Goal: Communication & Community: Answer question/provide support

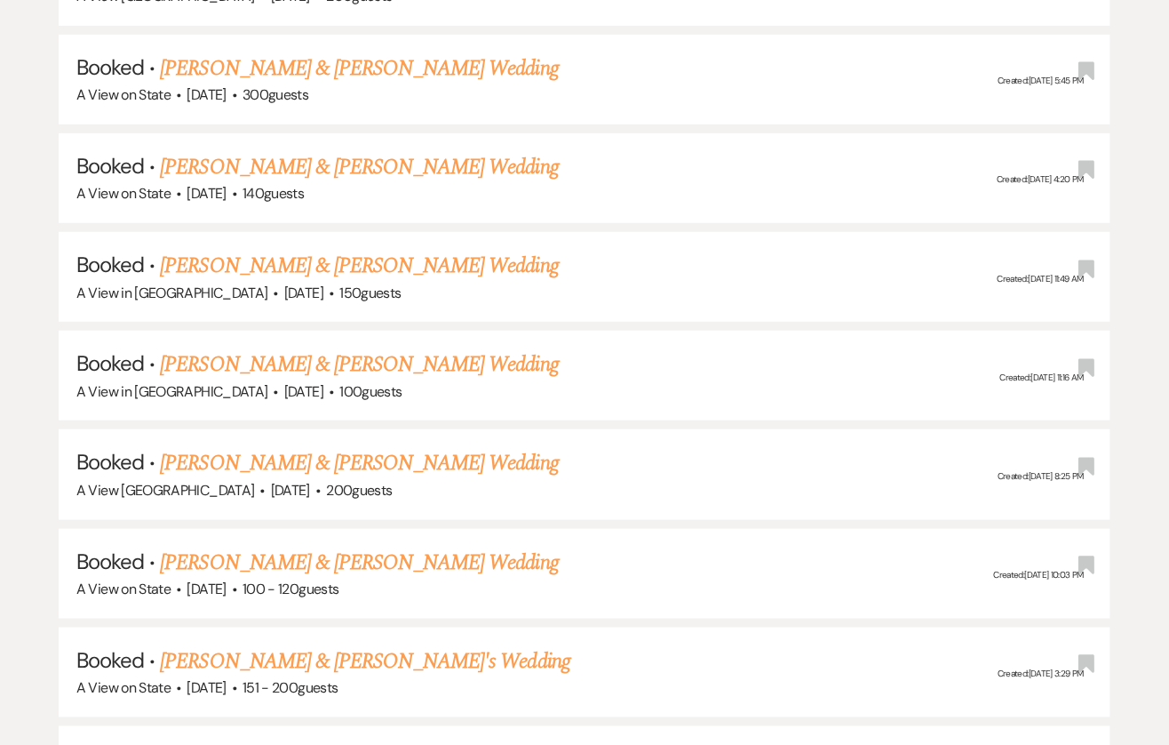
scroll to position [1863, 0]
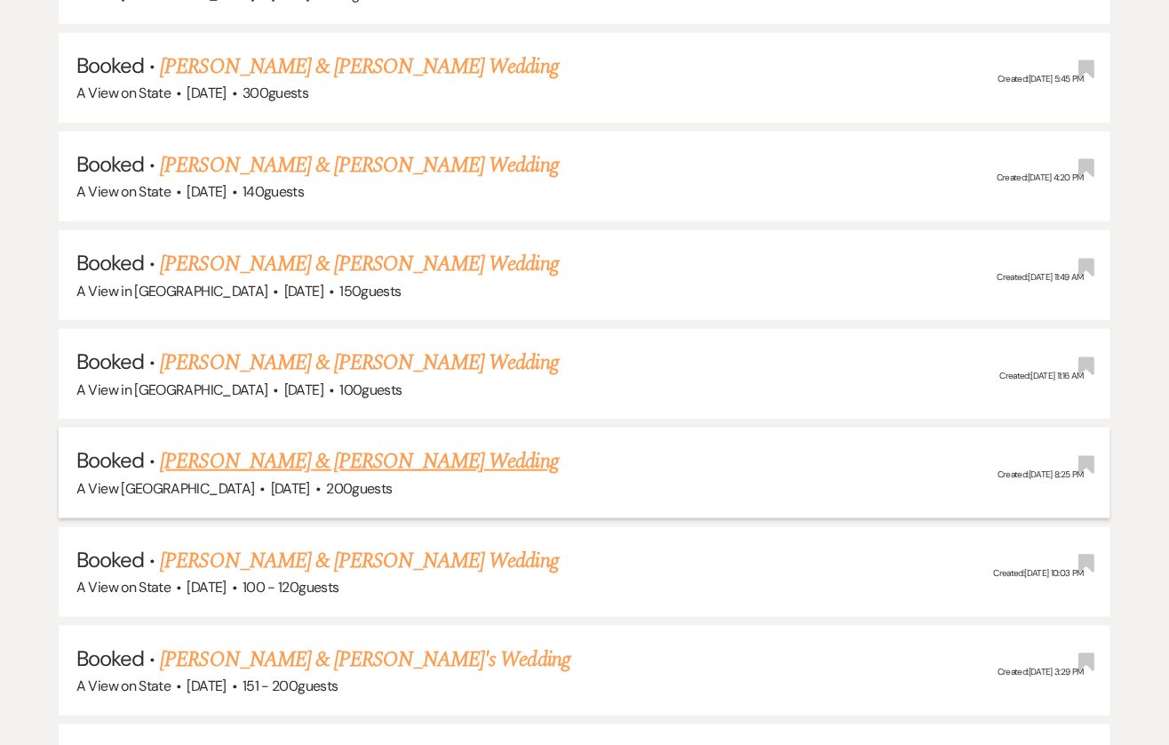
click at [323, 445] on link "[PERSON_NAME] & [PERSON_NAME] Wedding" at bounding box center [359, 461] width 398 height 32
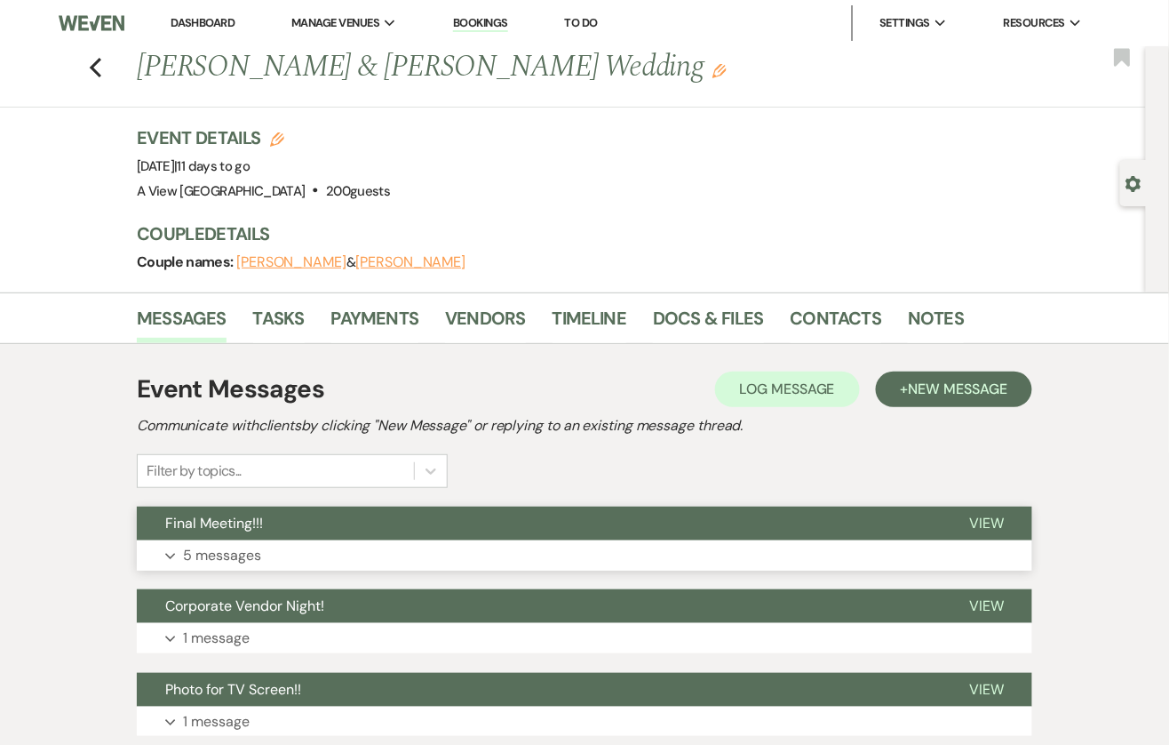
click at [450, 544] on button "Expand 5 messages" at bounding box center [585, 555] width 896 height 30
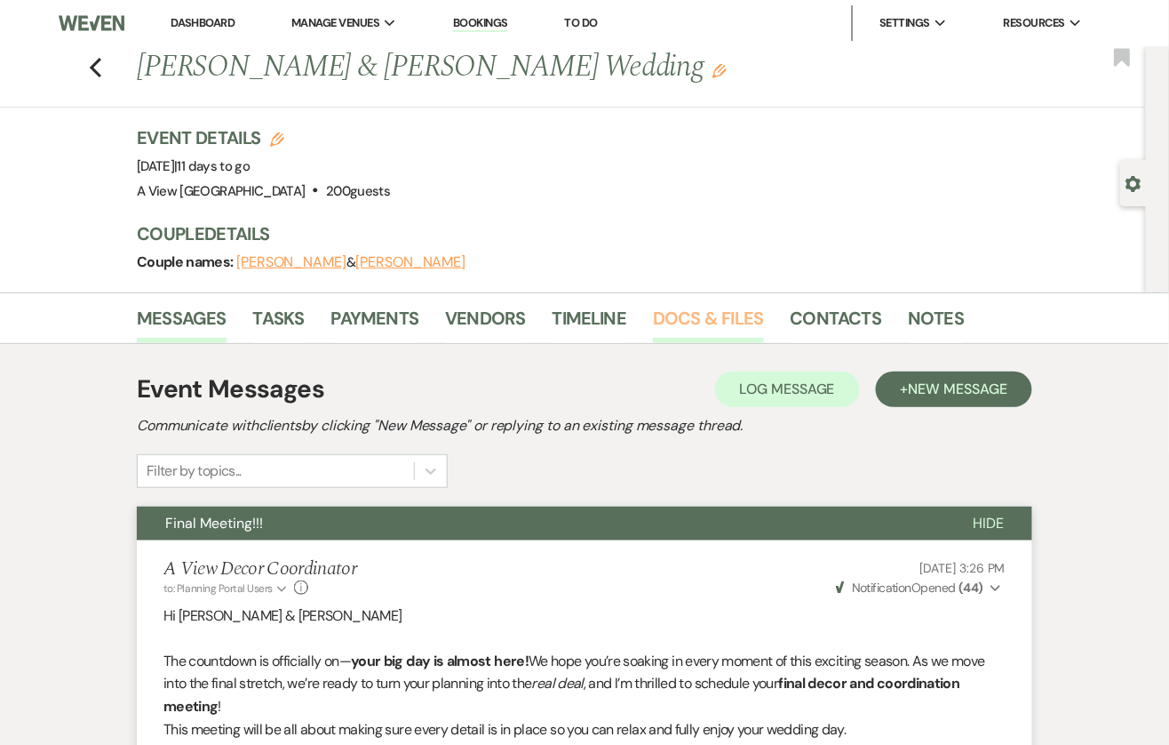
click at [731, 325] on link "Docs & Files" at bounding box center [708, 323] width 110 height 39
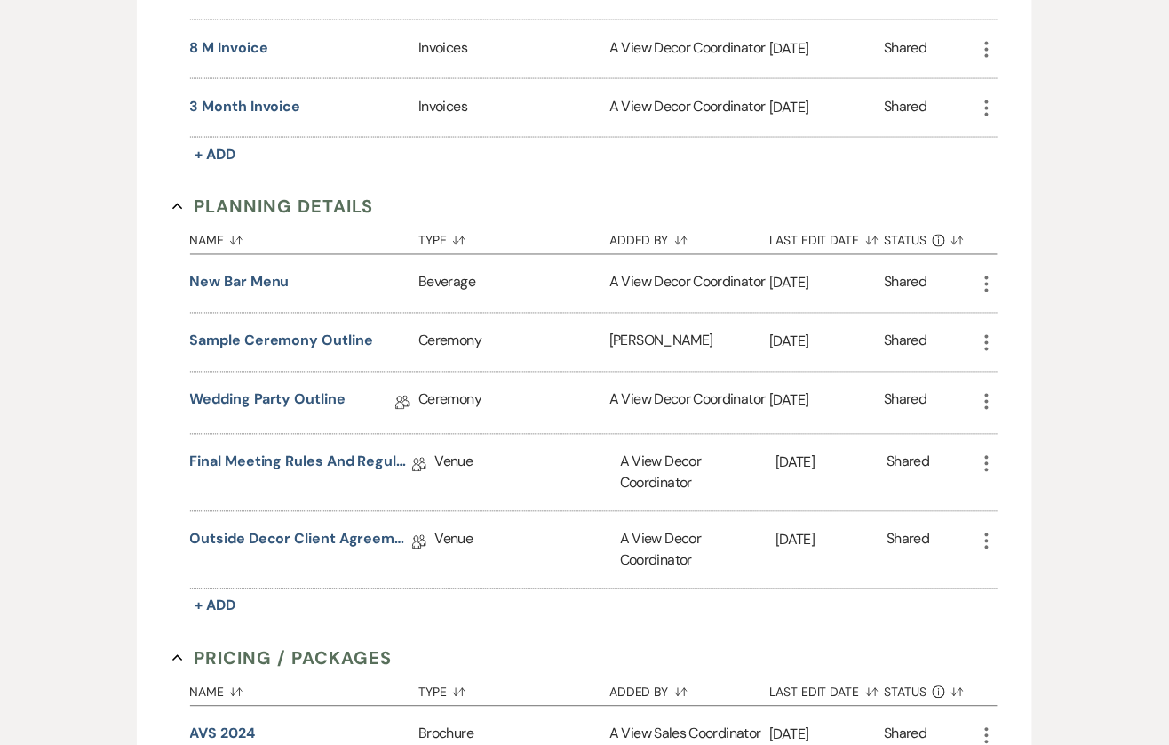
scroll to position [698, 0]
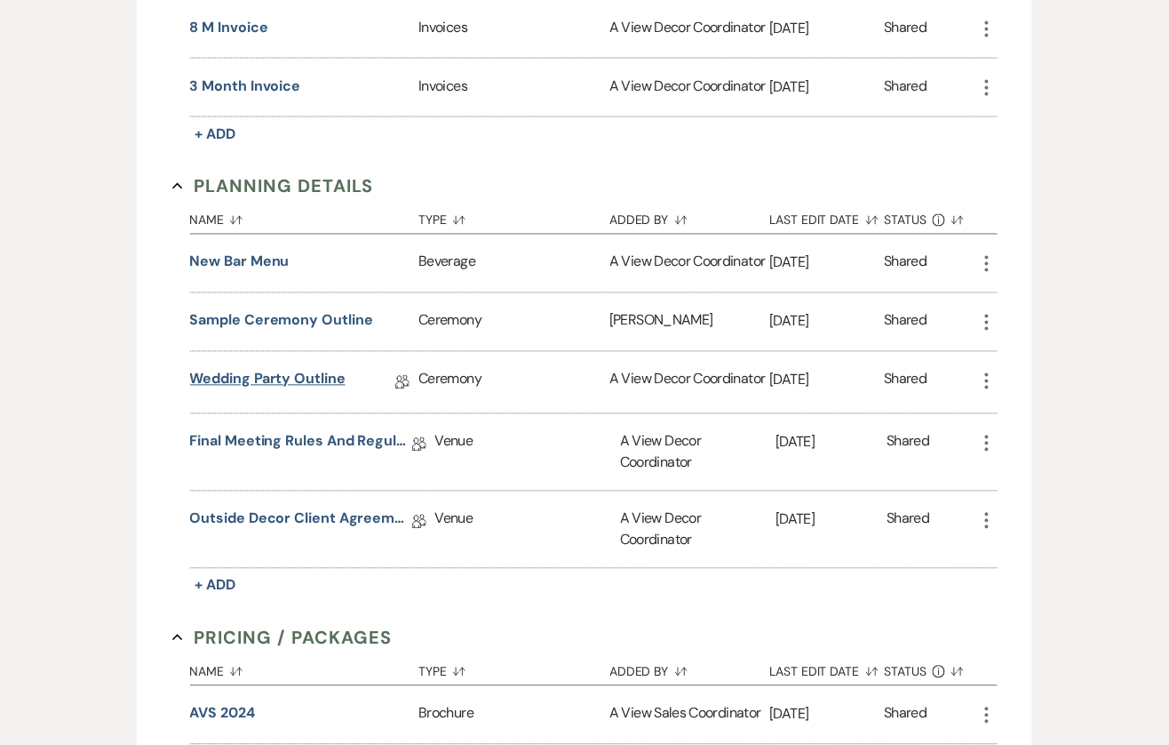
click at [273, 375] on link "Wedding Party Outline" at bounding box center [268, 383] width 156 height 28
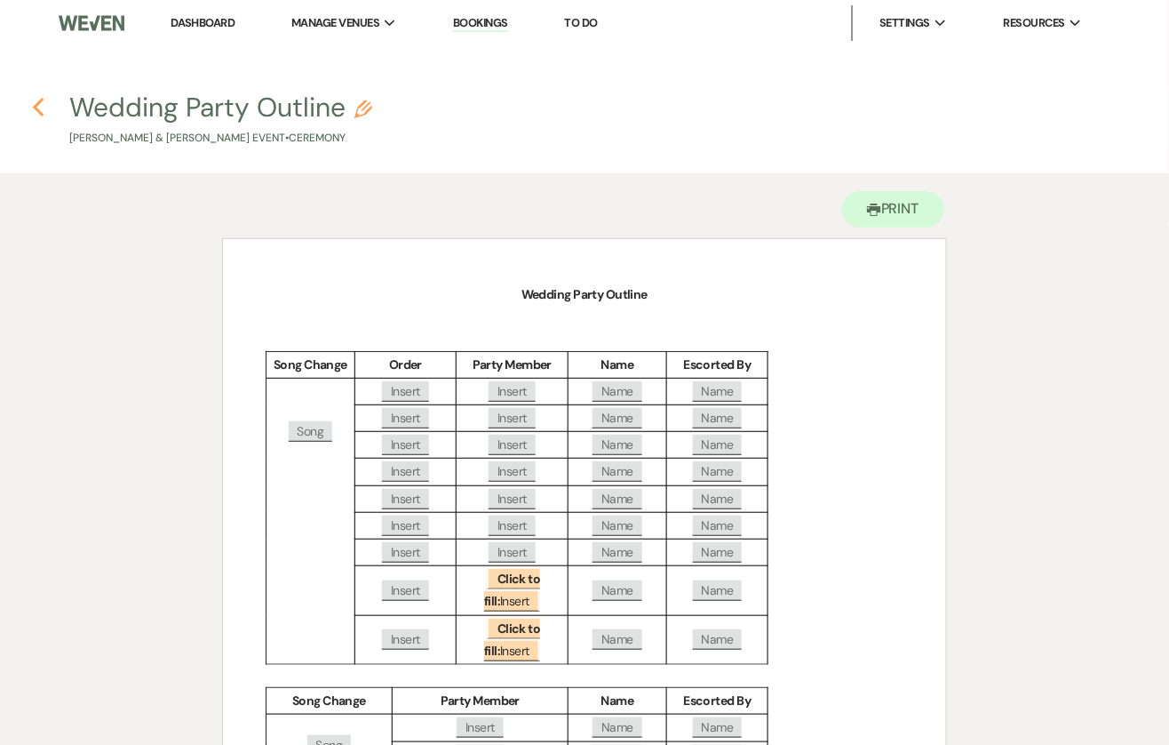
click at [39, 105] on icon "Previous" at bounding box center [38, 107] width 13 height 21
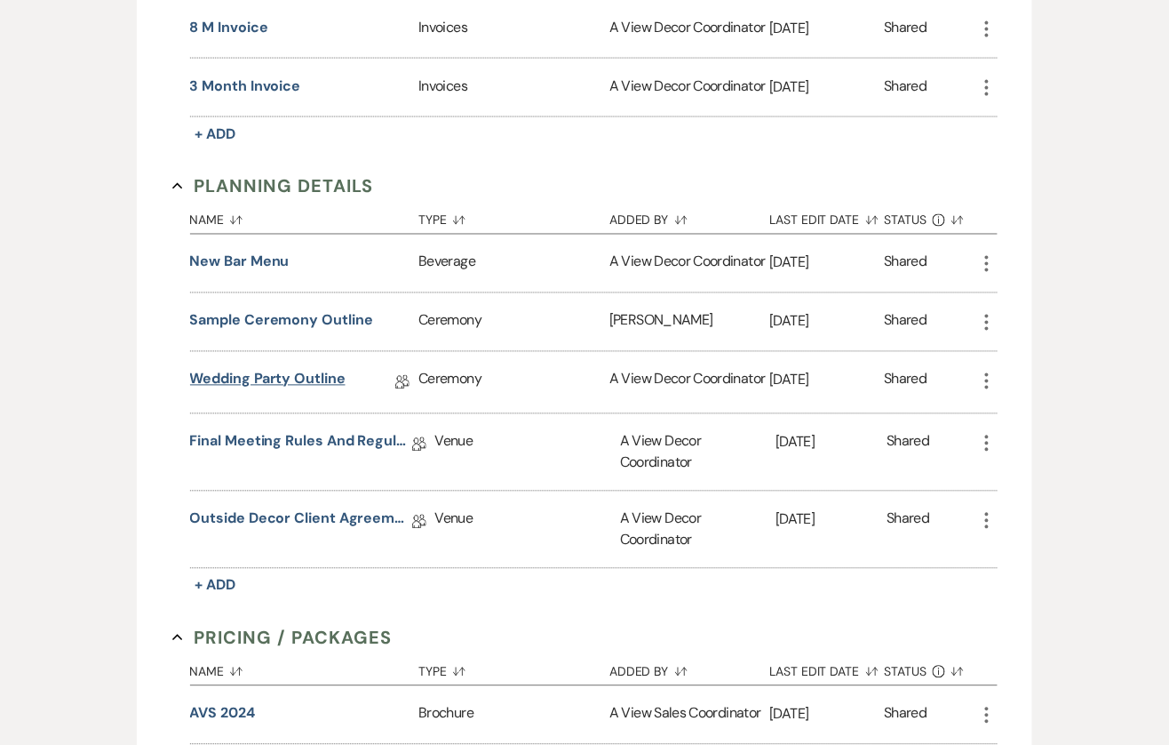
click at [280, 374] on link "Wedding Party Outline" at bounding box center [268, 383] width 156 height 28
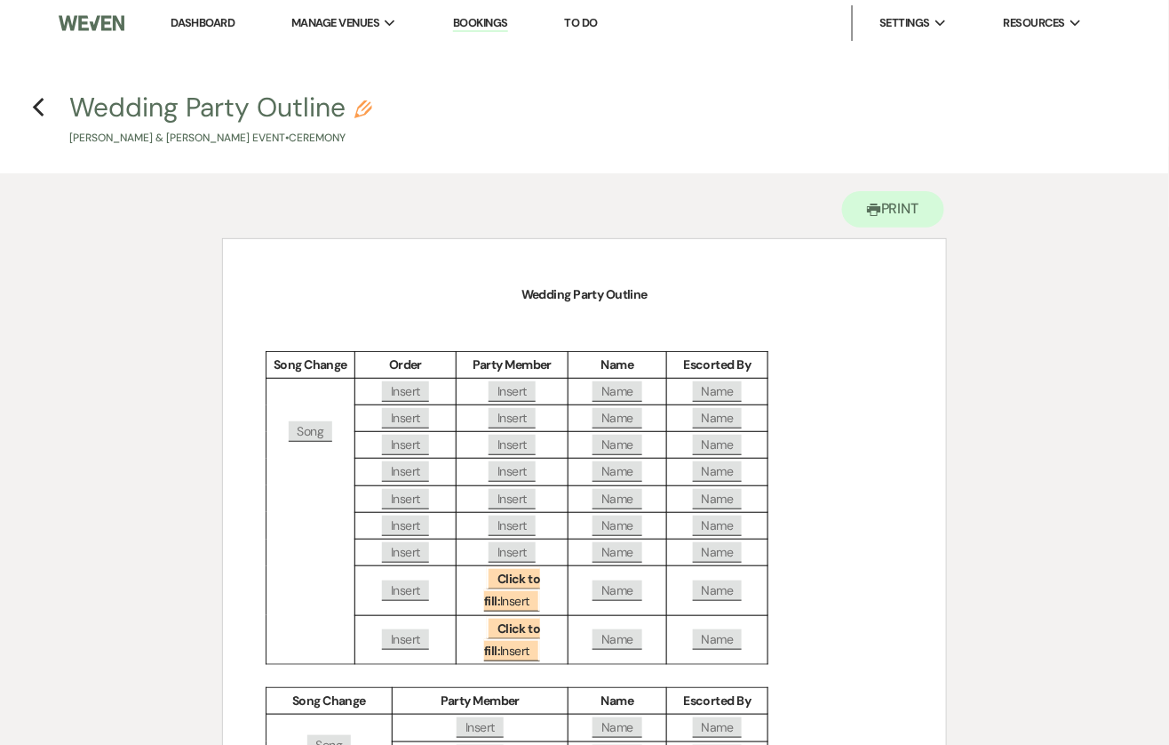
scroll to position [28, 0]
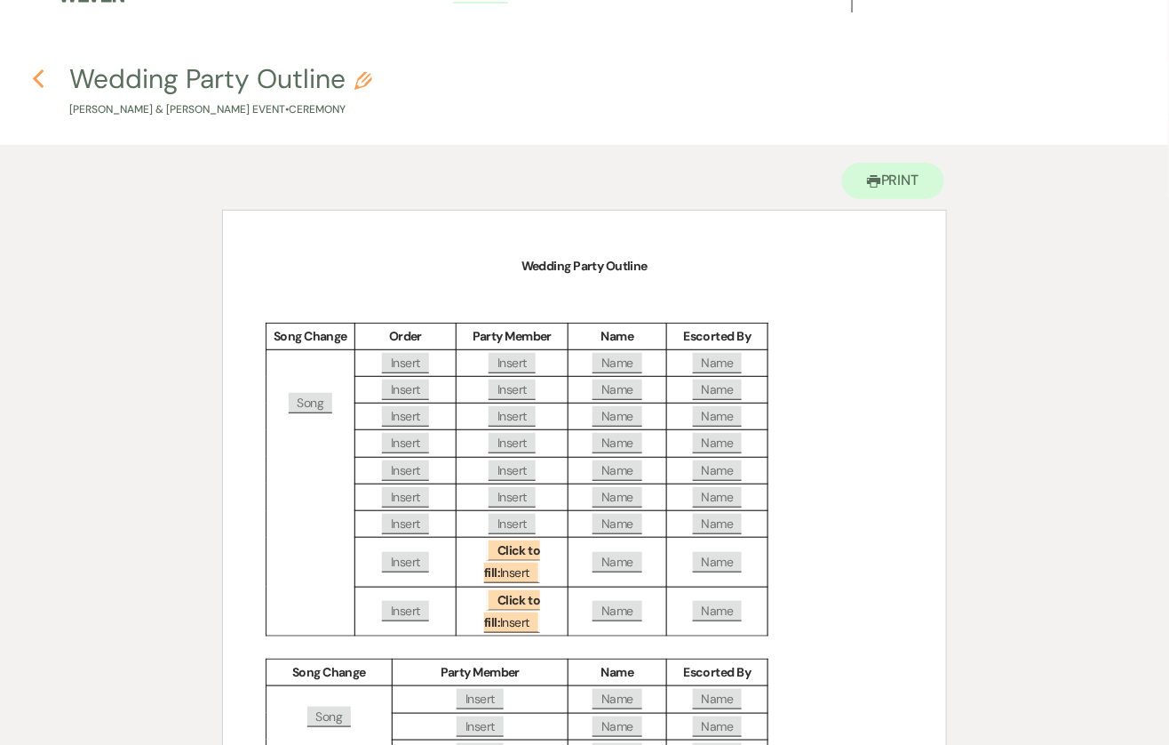
click at [36, 81] on use "button" at bounding box center [39, 79] width 12 height 20
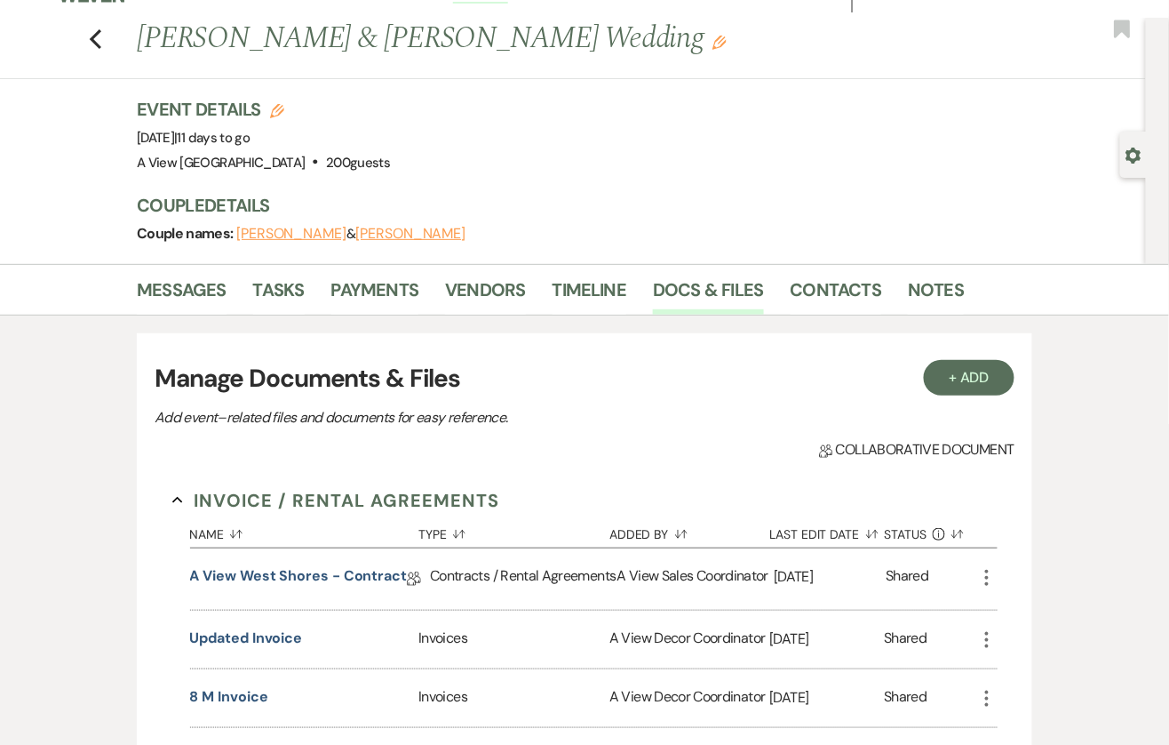
scroll to position [698, 0]
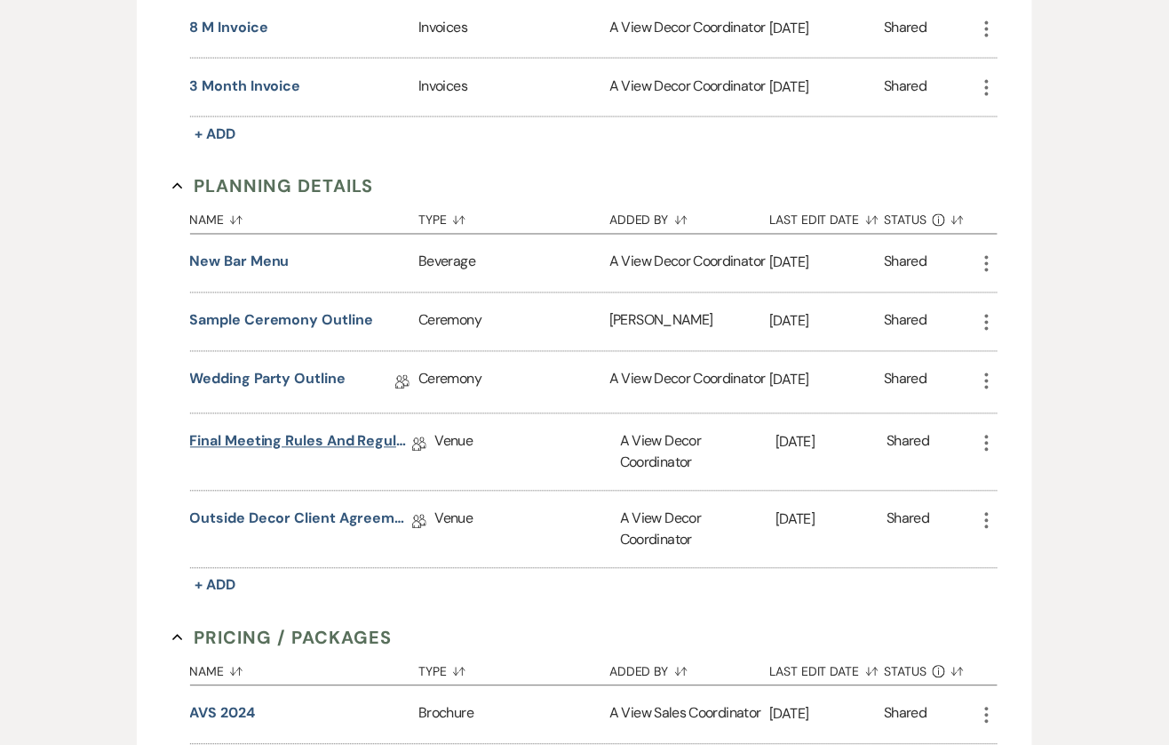
click at [299, 436] on link "Final Meeting Rules and Regulations" at bounding box center [301, 445] width 222 height 28
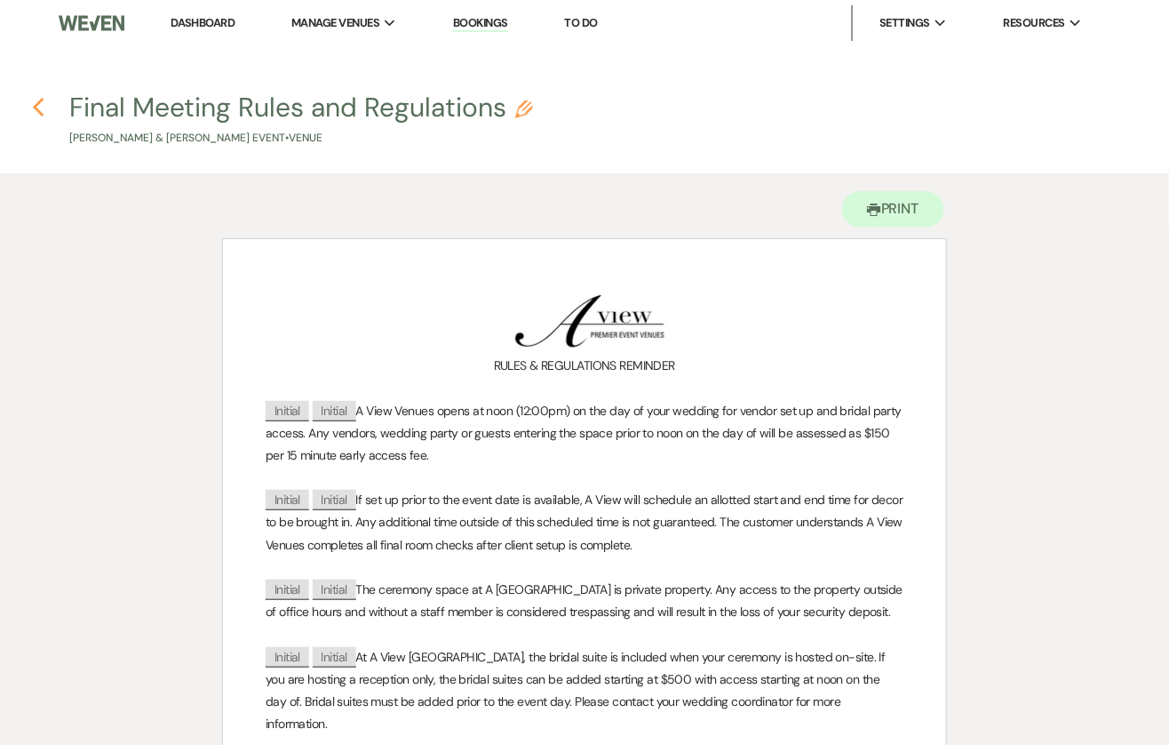
click at [41, 100] on use "button" at bounding box center [39, 108] width 12 height 20
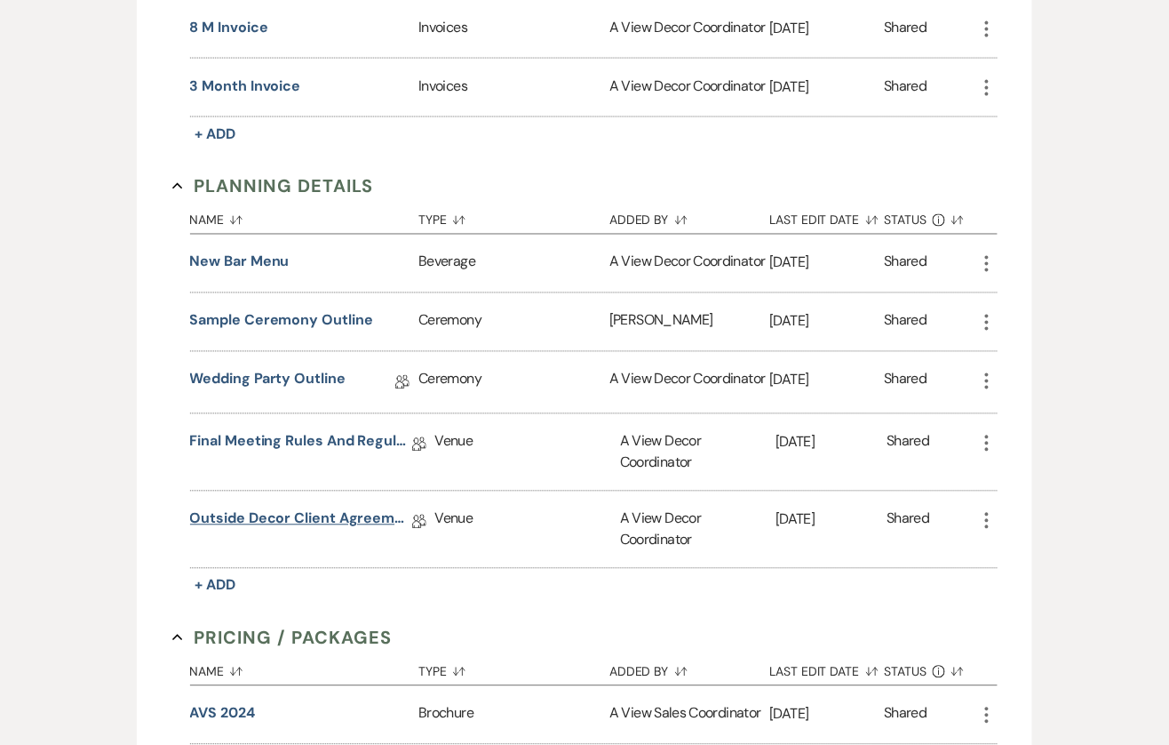
click at [282, 511] on link "Outside Decor Client Agreement" at bounding box center [301, 522] width 222 height 28
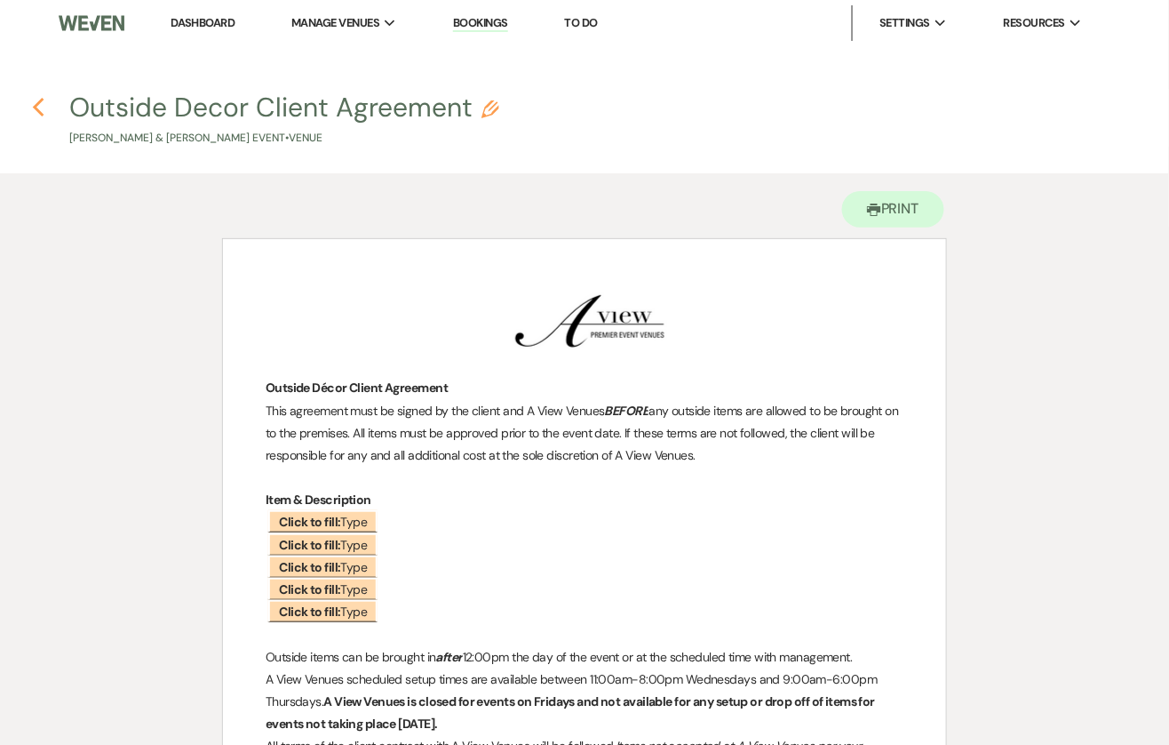
click at [40, 110] on icon "Previous" at bounding box center [38, 107] width 13 height 21
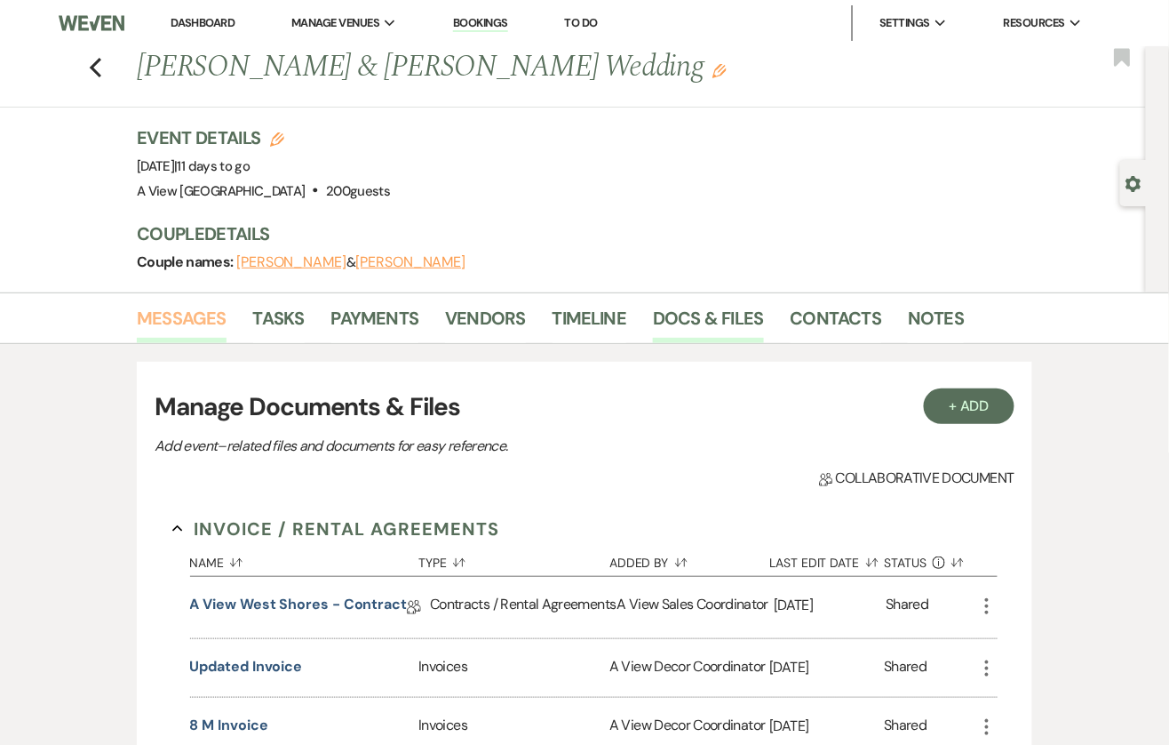
click at [173, 329] on link "Messages" at bounding box center [182, 323] width 90 height 39
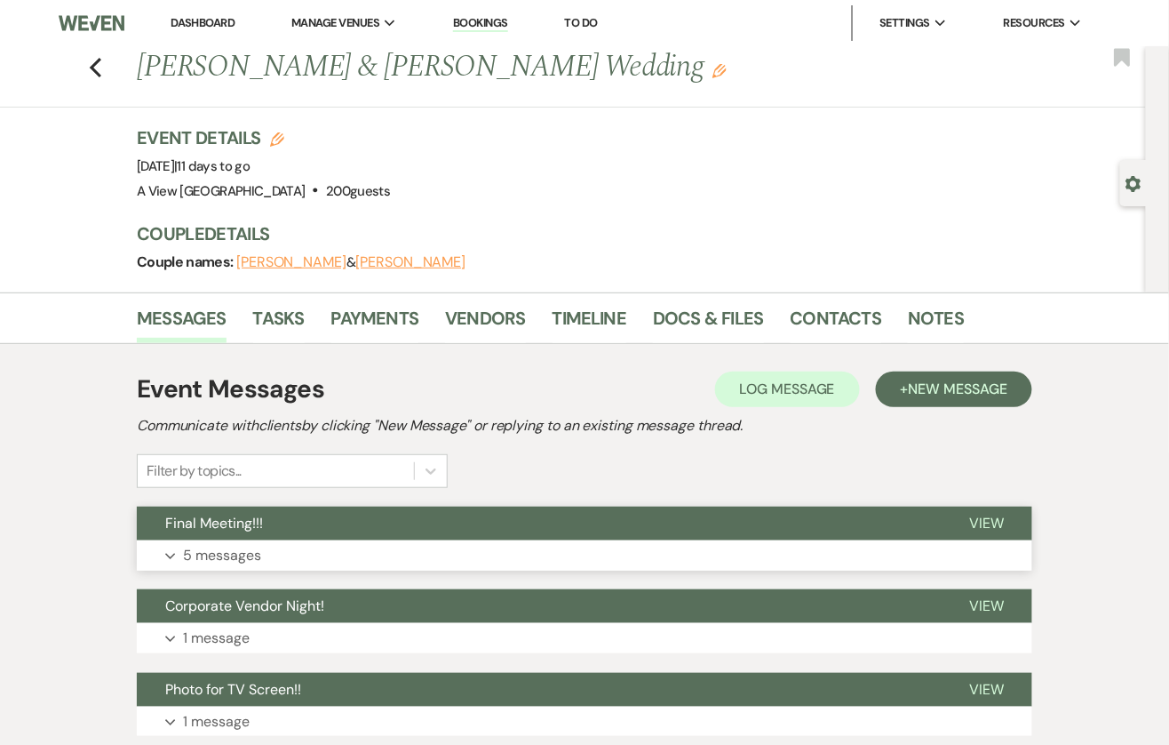
click at [371, 546] on button "Expand 5 messages" at bounding box center [585, 555] width 896 height 30
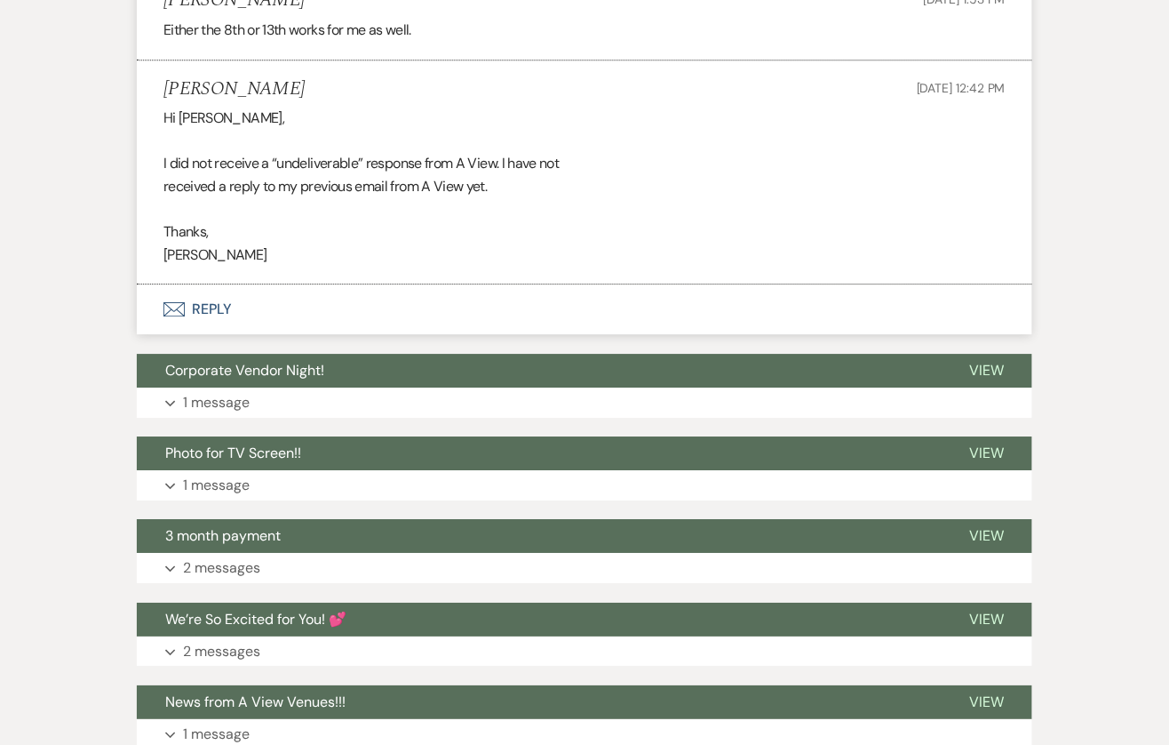
scroll to position [2999, 0]
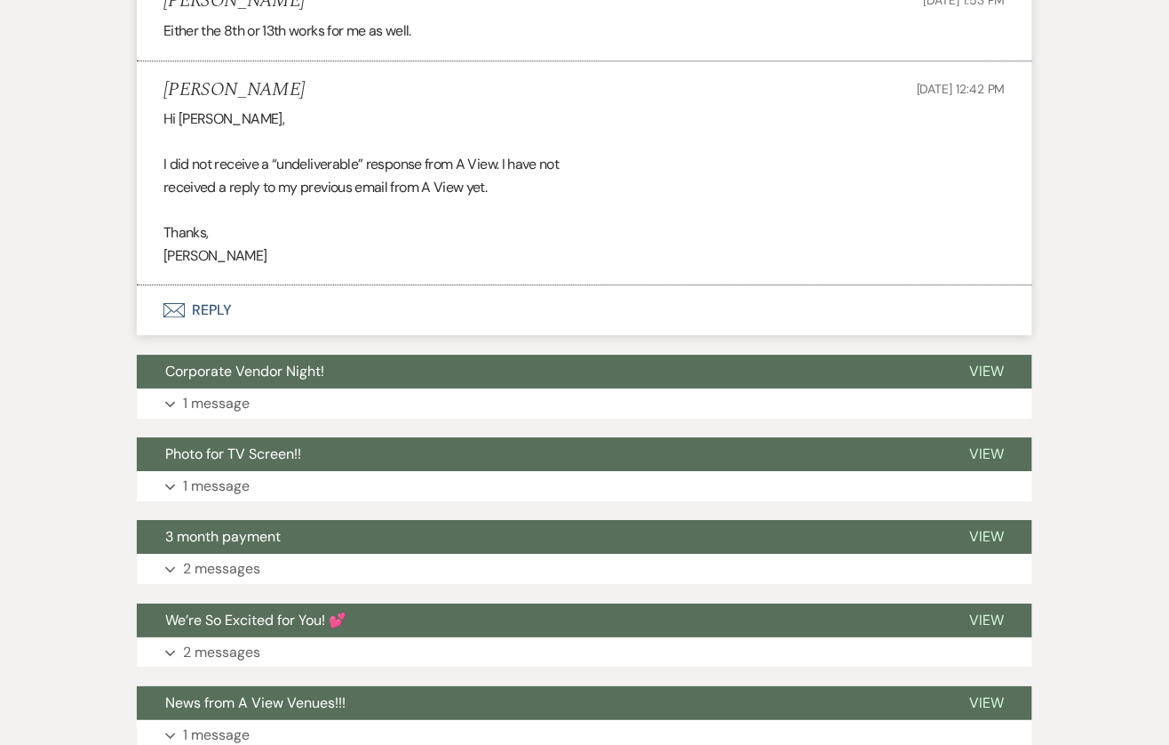
click at [195, 318] on button "Envelope Reply" at bounding box center [585, 310] width 896 height 50
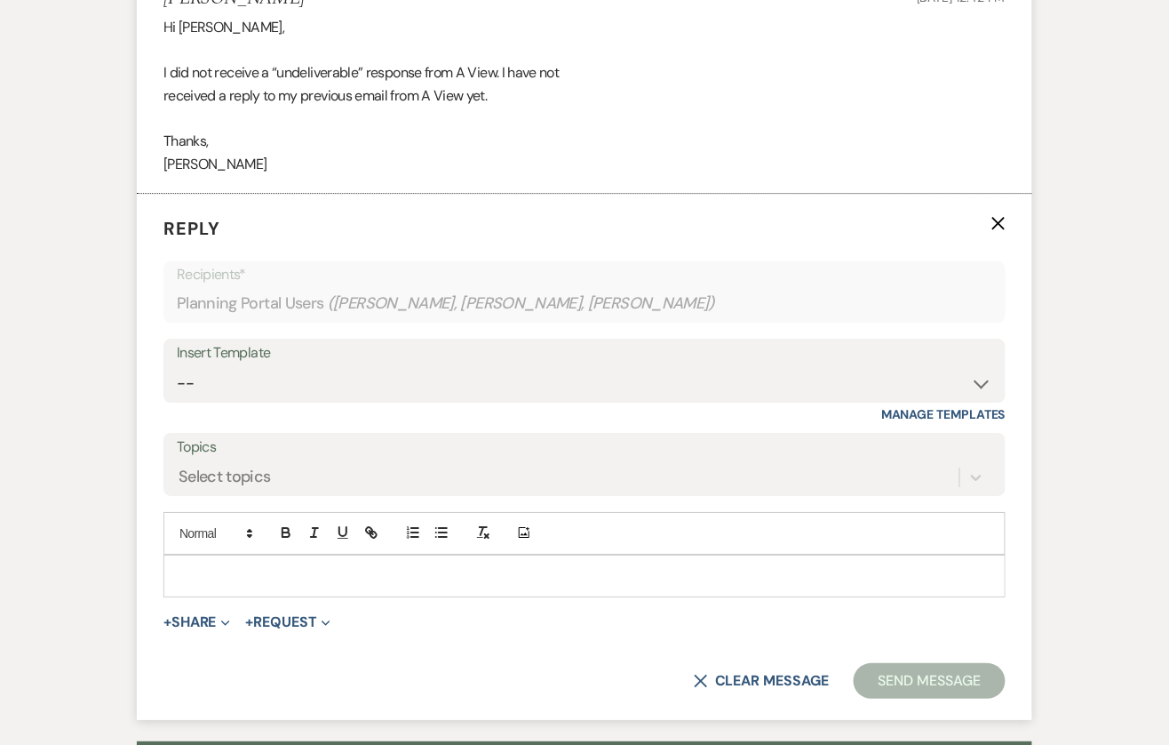
scroll to position [3089, 0]
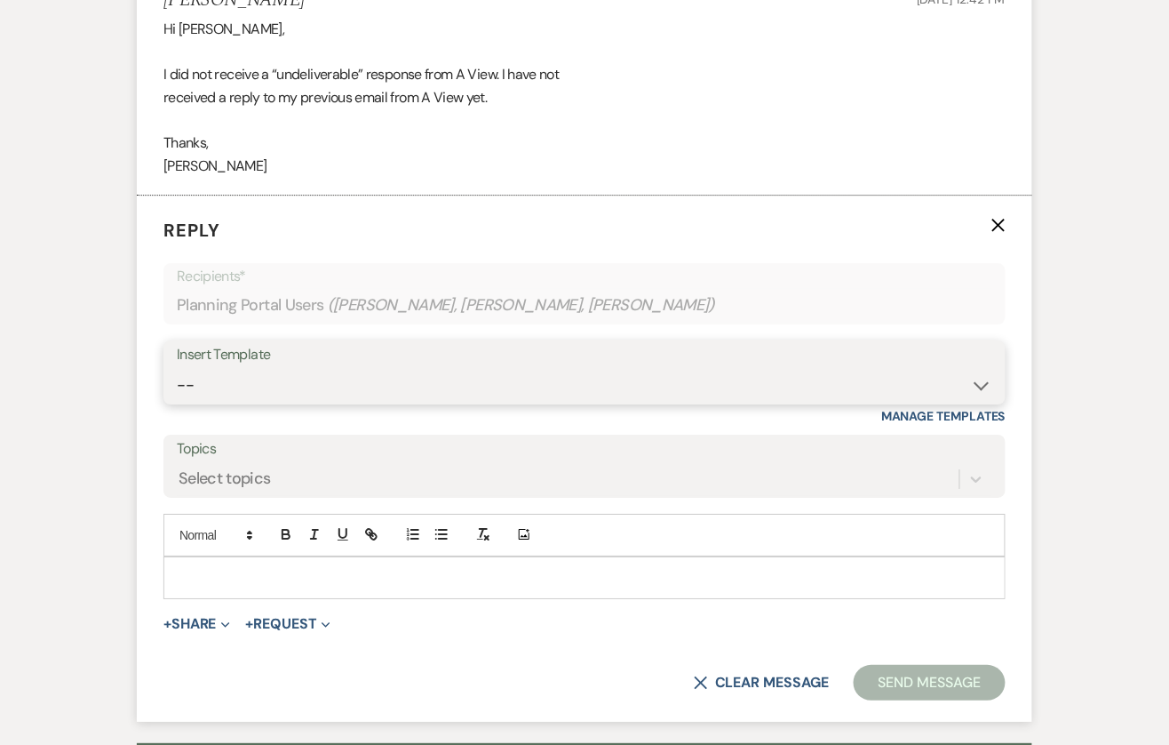
click at [305, 403] on select "-- Tour Confirmation Contract (Pre-Booked Leads) Out of office Inquiry Email Al…" at bounding box center [585, 385] width 816 height 35
select select "3373"
click at [177, 386] on select "-- Tour Confirmation Contract (Pre-Booked Leads) Out of office Inquiry Email Al…" at bounding box center [585, 385] width 816 height 35
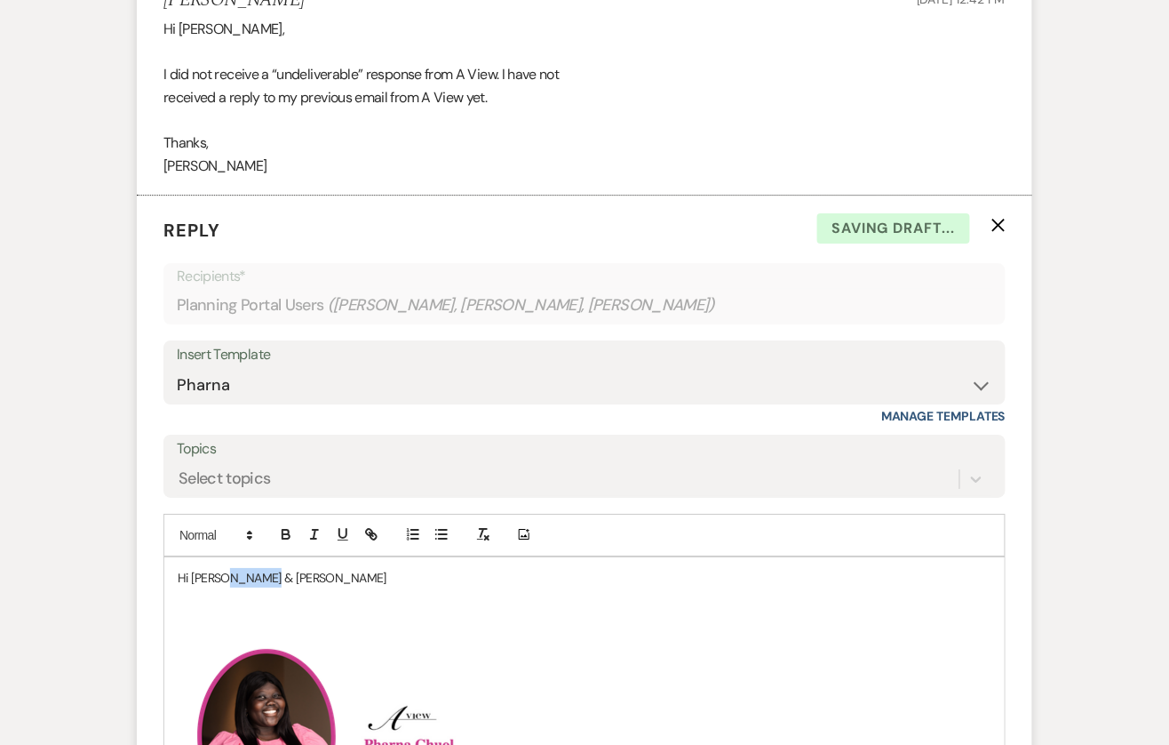
drag, startPoint x: 271, startPoint y: 601, endPoint x: 221, endPoint y: 595, distance: 50.0
click at [221, 587] on p "Hi [PERSON_NAME] & [PERSON_NAME]" at bounding box center [585, 578] width 814 height 20
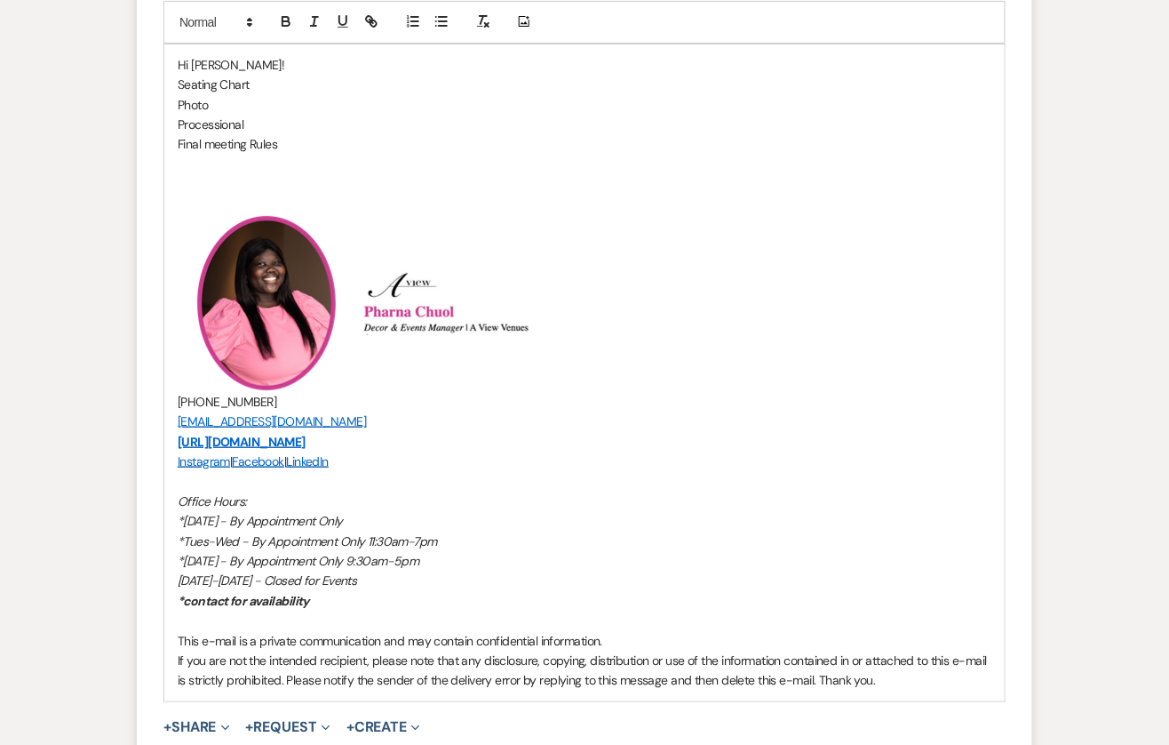
scroll to position [3674, 0]
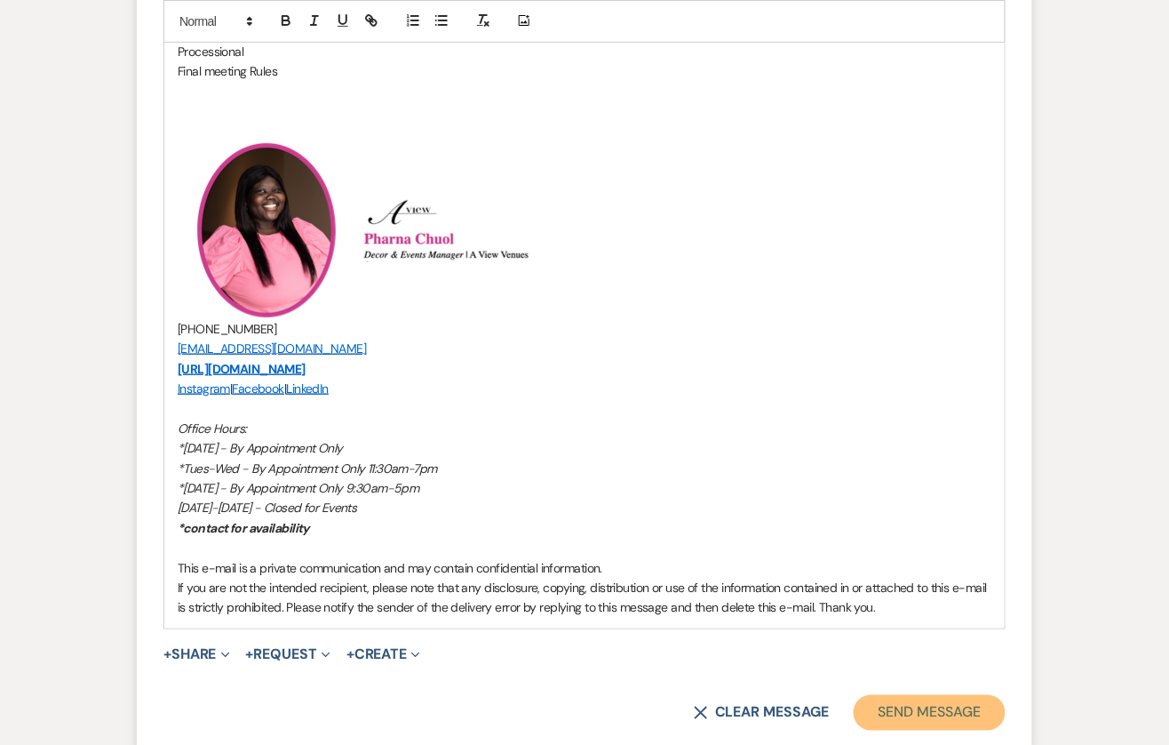
click at [894, 730] on button "Send Message" at bounding box center [930, 713] width 152 height 36
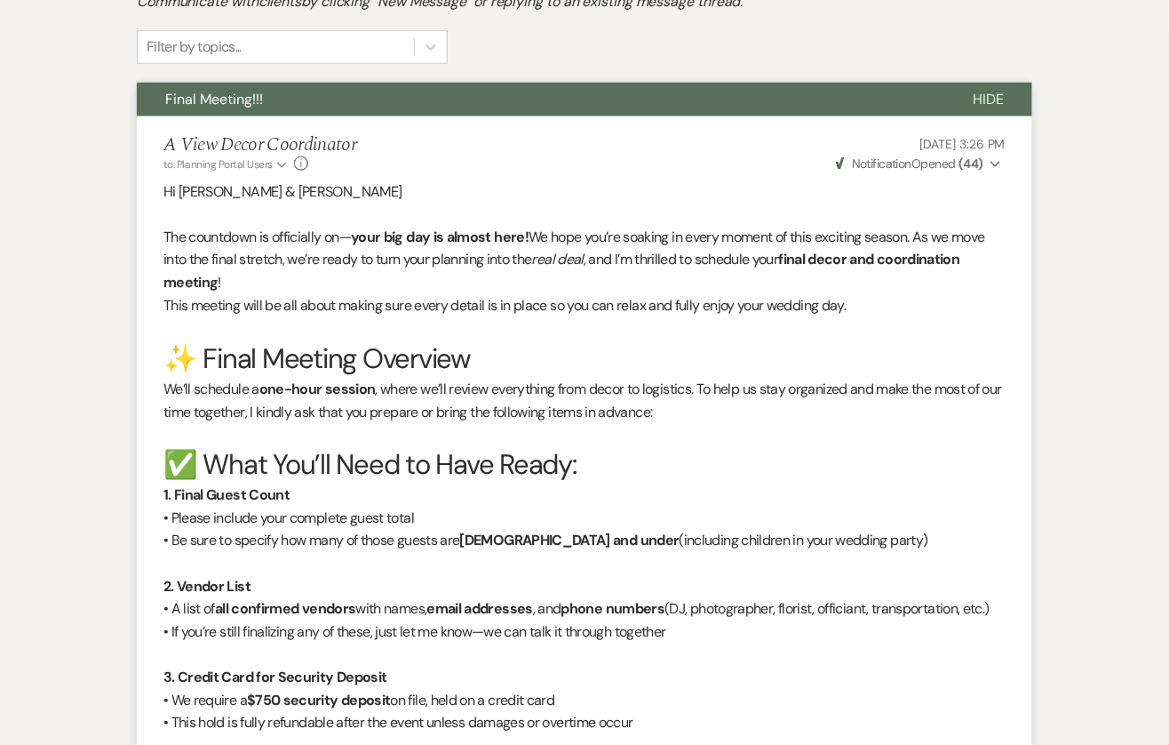
scroll to position [0, 0]
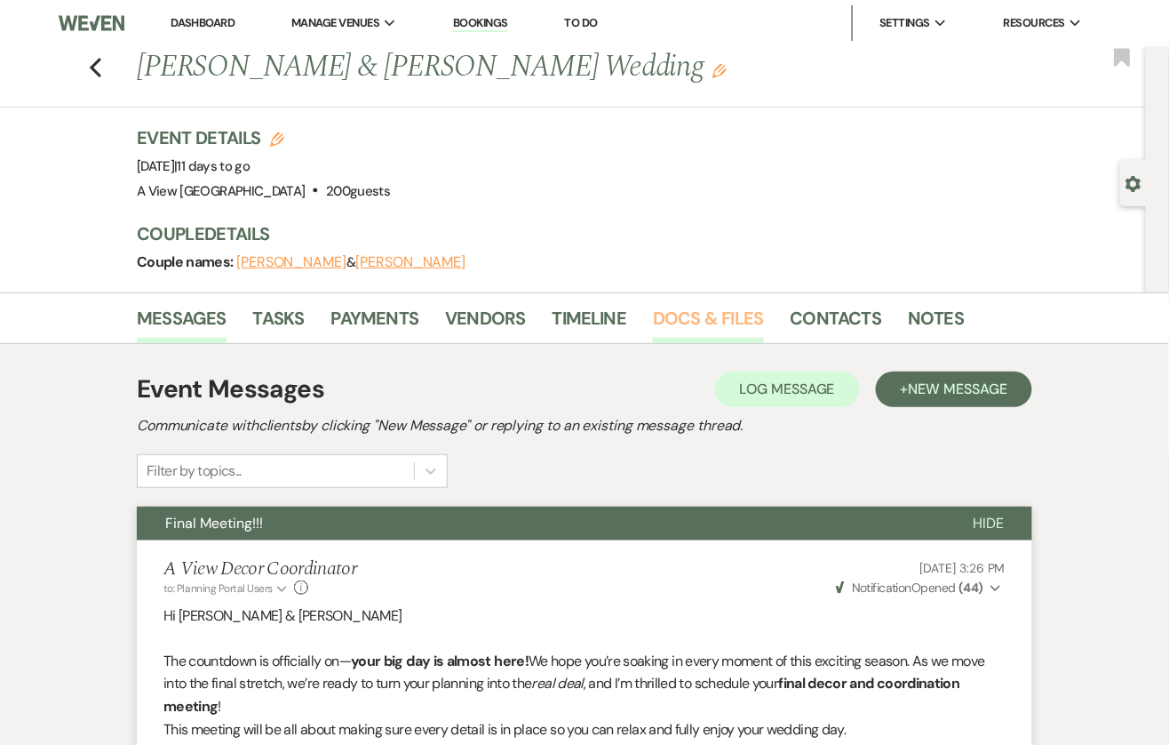
click at [712, 315] on link "Docs & Files" at bounding box center [708, 323] width 110 height 39
